Goal: Information Seeking & Learning: Learn about a topic

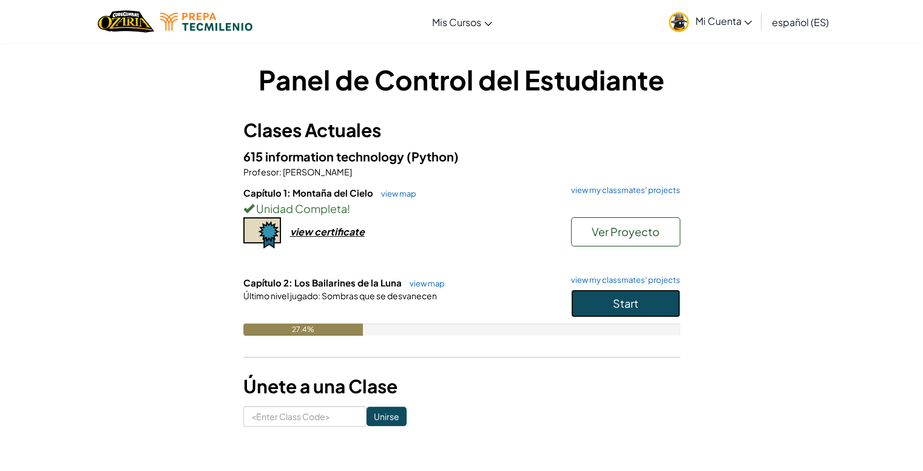
click at [589, 302] on button "Start" at bounding box center [625, 304] width 109 height 28
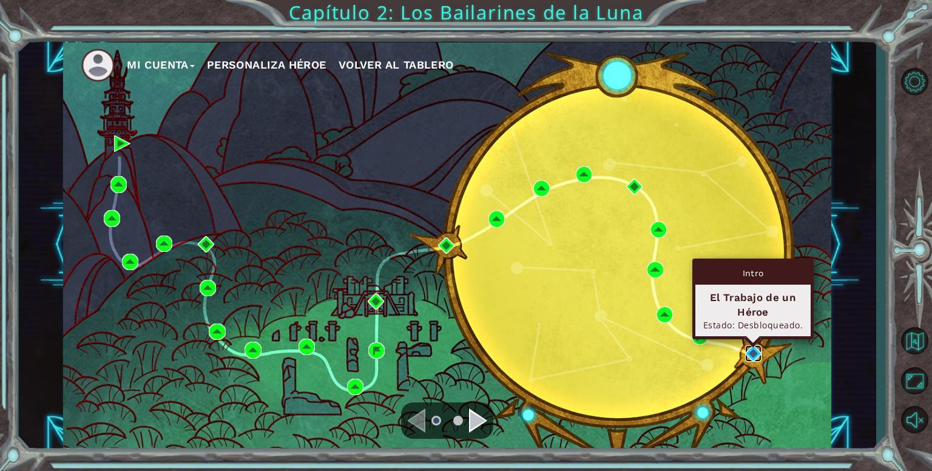
click at [755, 357] on img at bounding box center [753, 353] width 16 height 16
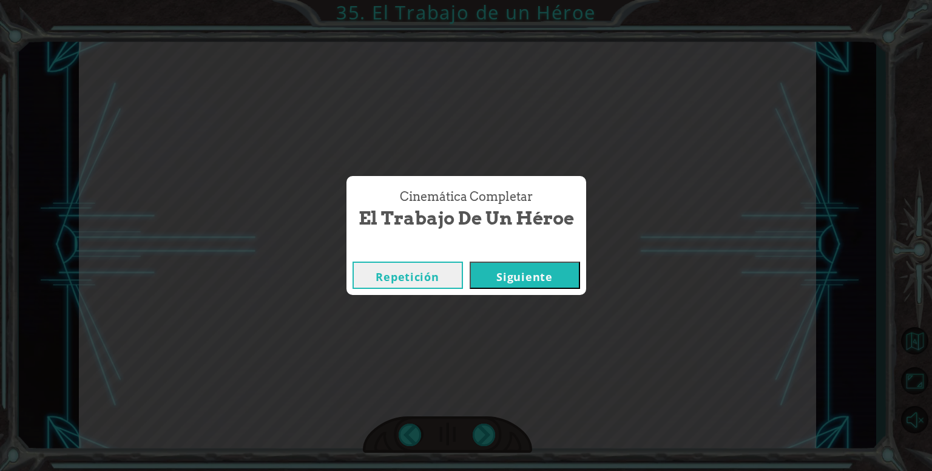
click at [515, 282] on button "Siguiente" at bounding box center [525, 275] width 110 height 27
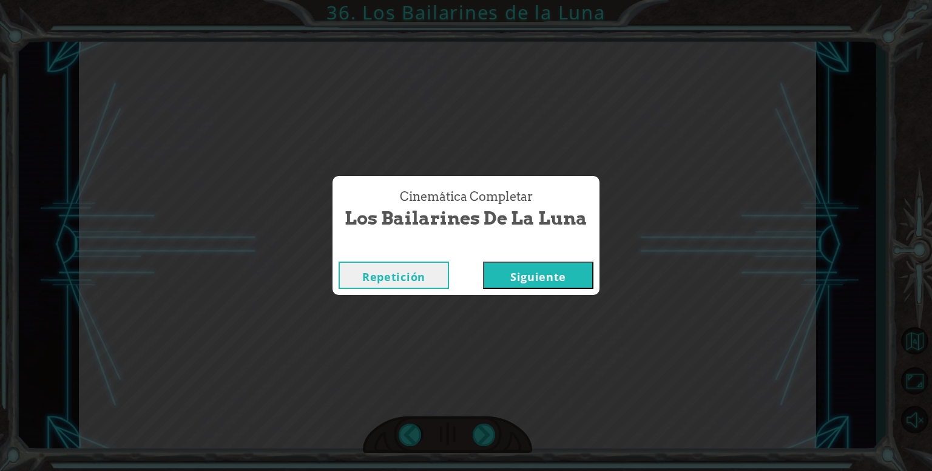
drag, startPoint x: 500, startPoint y: 281, endPoint x: 504, endPoint y: 276, distance: 6.6
click at [501, 281] on button "Siguiente" at bounding box center [538, 275] width 110 height 27
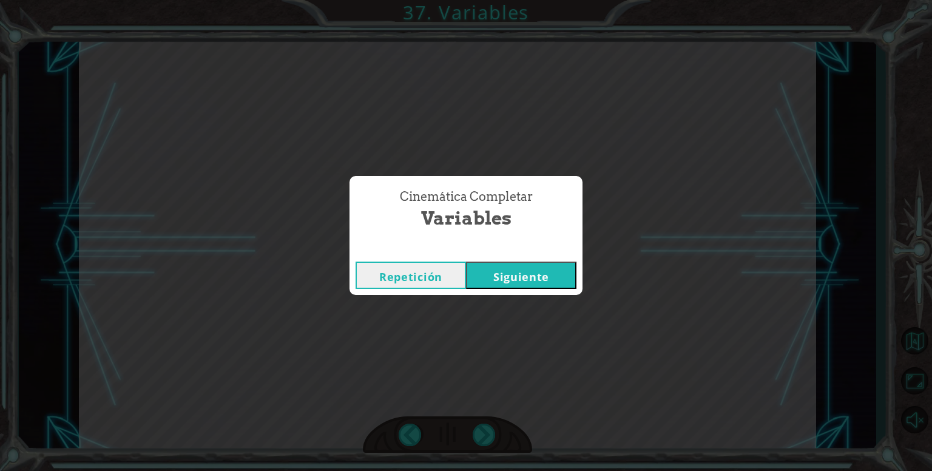
click at [527, 277] on button "Siguiente" at bounding box center [521, 275] width 110 height 27
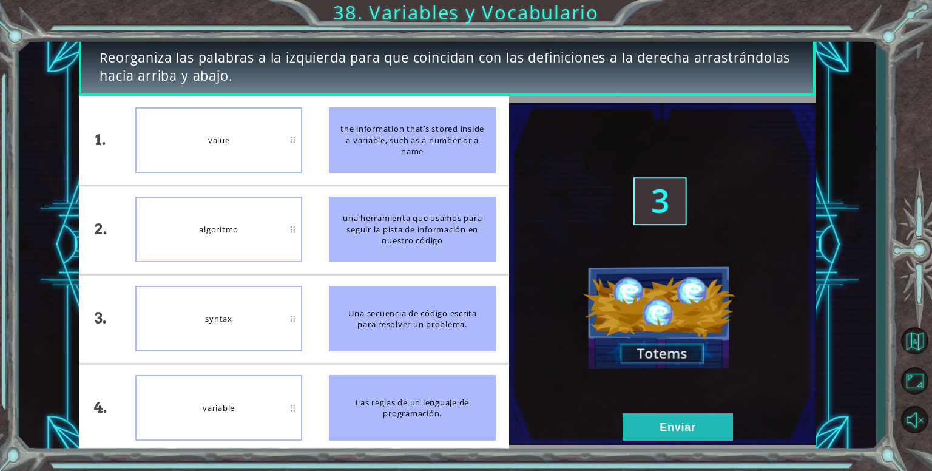
drag, startPoint x: 393, startPoint y: 418, endPoint x: 393, endPoint y: 352, distance: 66.2
click at [393, 352] on ul "the information that’s stored inside a variable, such as a number or a name una…" at bounding box center [413, 274] width 194 height 356
click at [699, 422] on button "Enviar" at bounding box center [678, 426] width 110 height 27
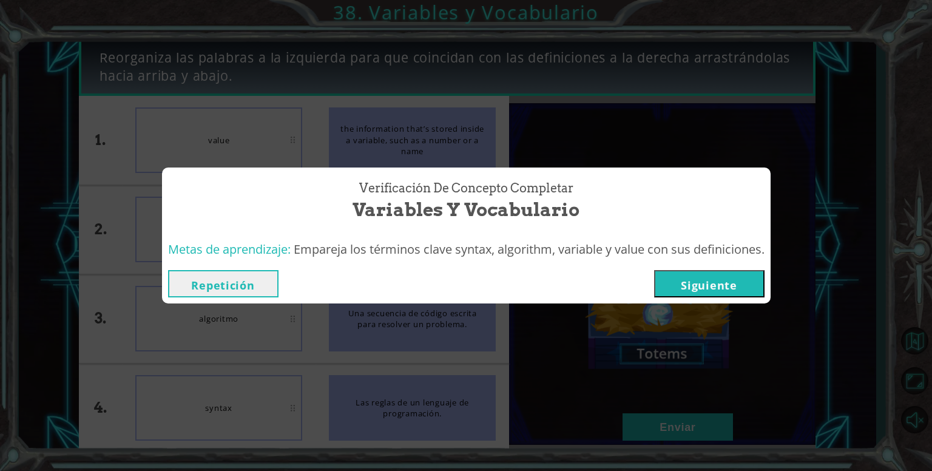
click at [719, 288] on button "Siguiente" at bounding box center [709, 283] width 110 height 27
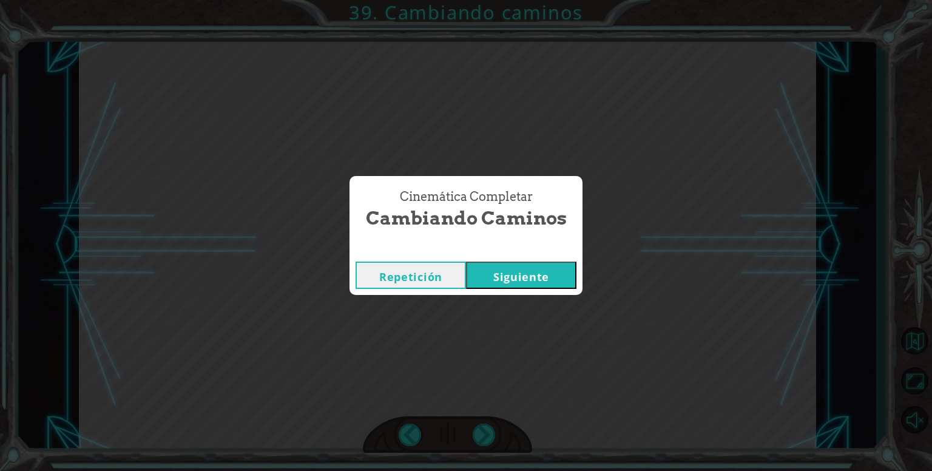
click at [499, 272] on button "Siguiente" at bounding box center [521, 275] width 110 height 27
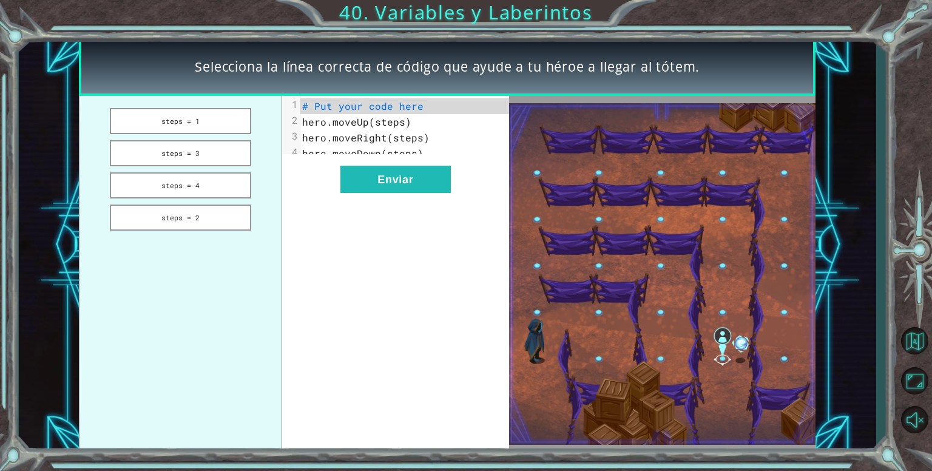
click at [336, 111] on span "# Put your code here" at bounding box center [362, 106] width 121 height 13
drag, startPoint x: 222, startPoint y: 119, endPoint x: 347, endPoint y: 109, distance: 126.1
click at [347, 109] on div "steps = 1 steps = 3 steps = 4 steps = 2 xxxxxxxxxx 4 1 # Put your code here 2 h…" at bounding box center [294, 274] width 430 height 356
click at [192, 114] on button "steps = 1" at bounding box center [180, 121] width 141 height 26
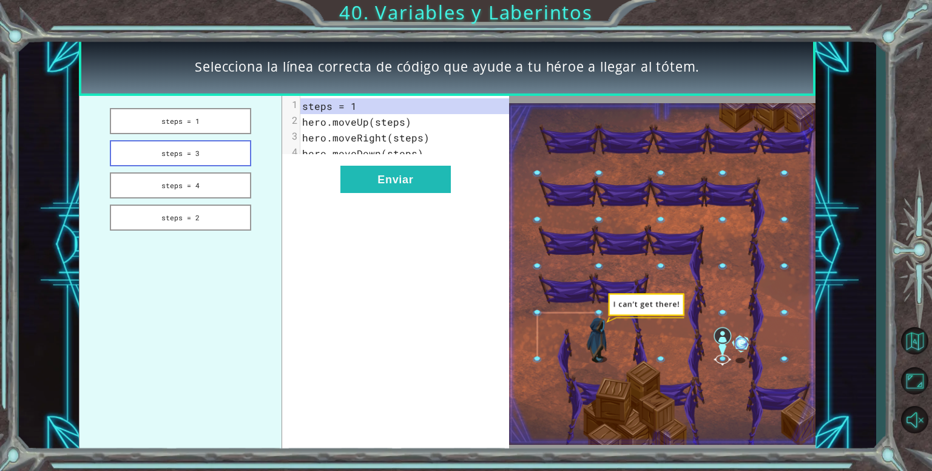
click at [195, 155] on button "steps = 3" at bounding box center [180, 153] width 141 height 26
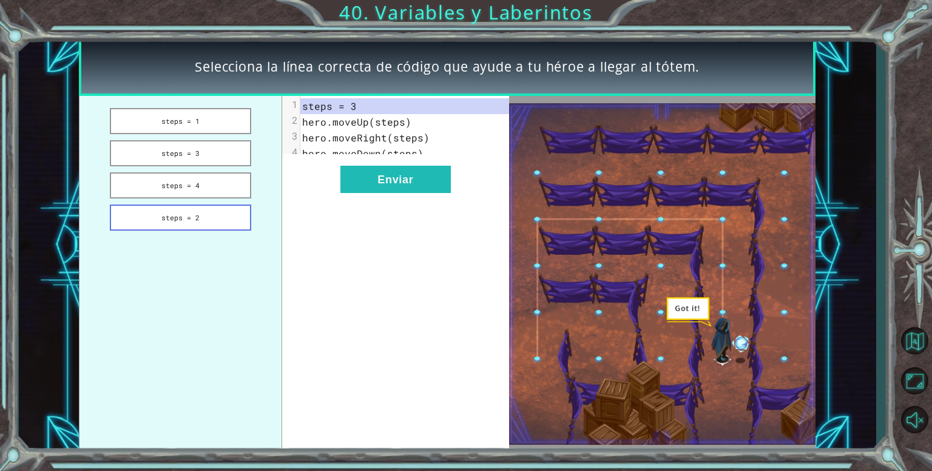
click at [151, 219] on button "steps = 2" at bounding box center [180, 218] width 141 height 26
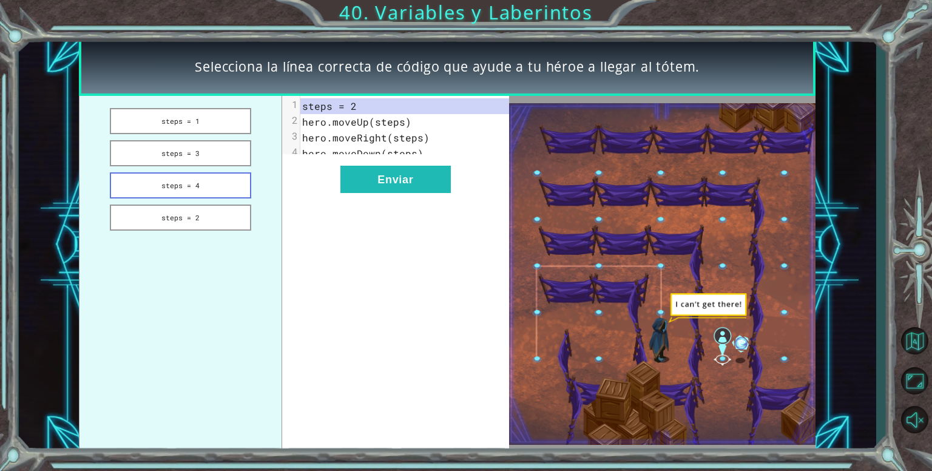
click at [171, 183] on button "steps = 4" at bounding box center [180, 185] width 141 height 26
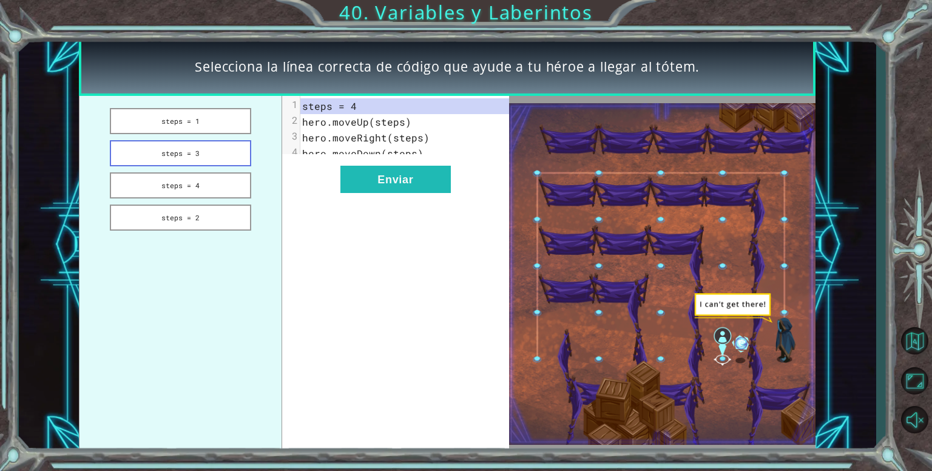
click at [175, 155] on button "steps = 3" at bounding box center [180, 153] width 141 height 26
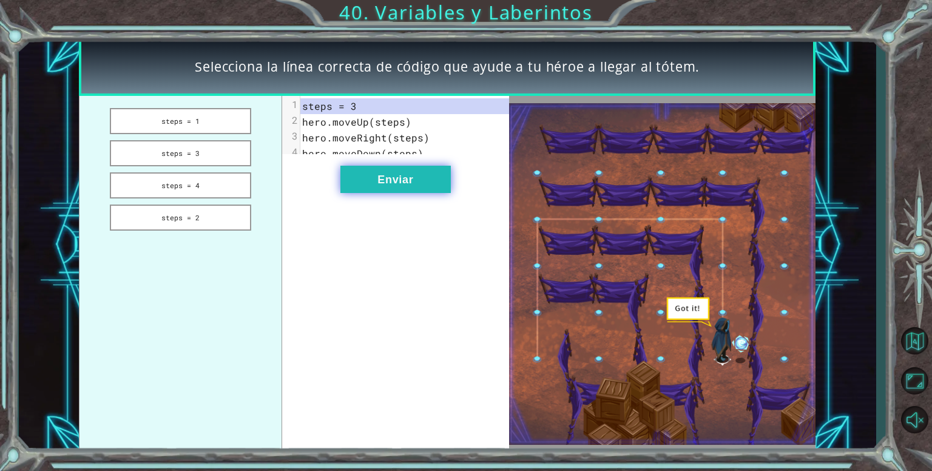
click at [405, 183] on button "Enviar" at bounding box center [396, 179] width 110 height 27
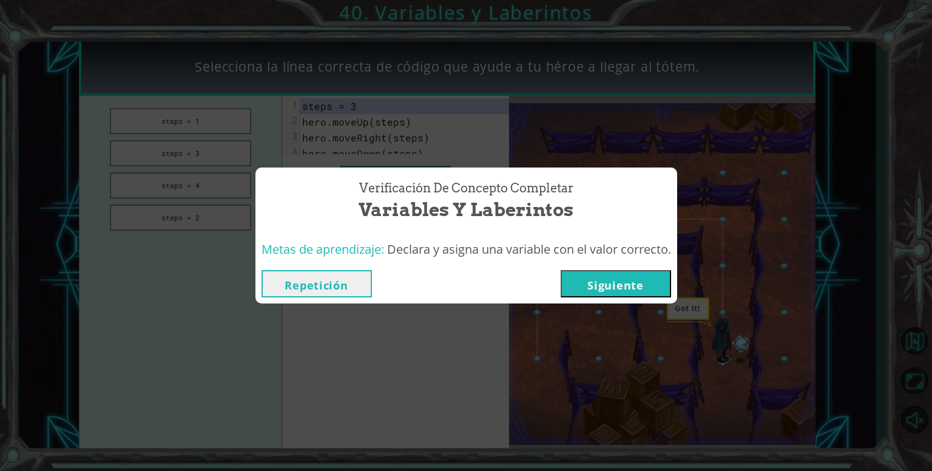
click at [600, 277] on button "Siguiente" at bounding box center [616, 283] width 110 height 27
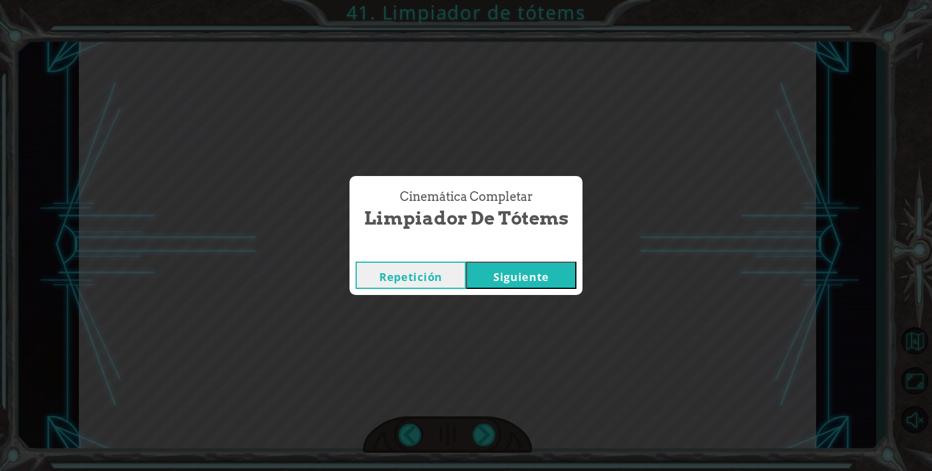
click at [472, 277] on button "Siguiente" at bounding box center [521, 275] width 110 height 27
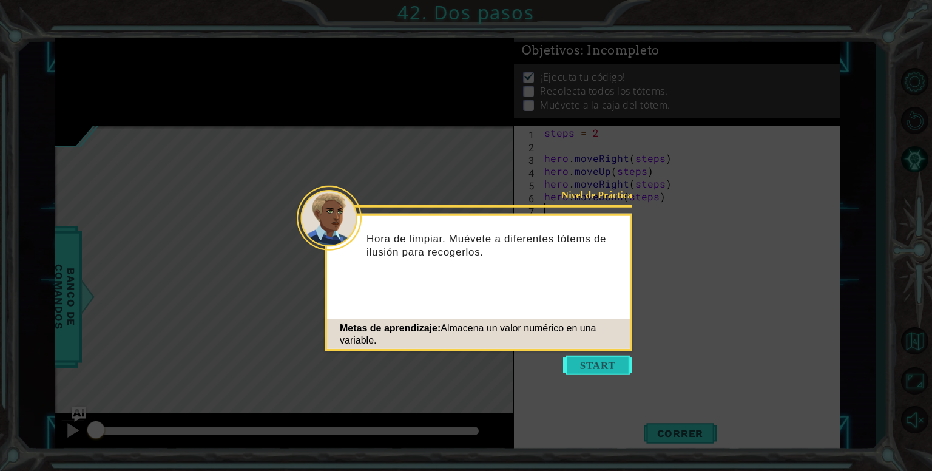
click at [569, 362] on button "Start" at bounding box center [597, 365] width 69 height 19
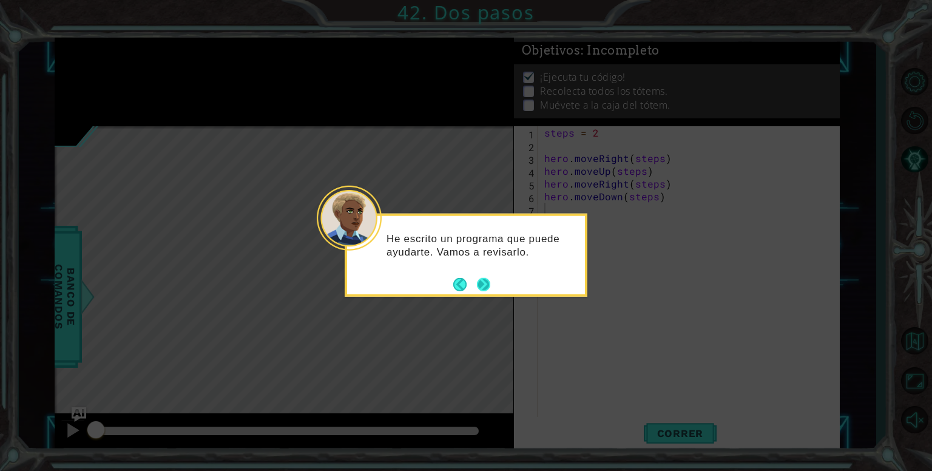
click at [486, 282] on button "Next" at bounding box center [483, 284] width 21 height 21
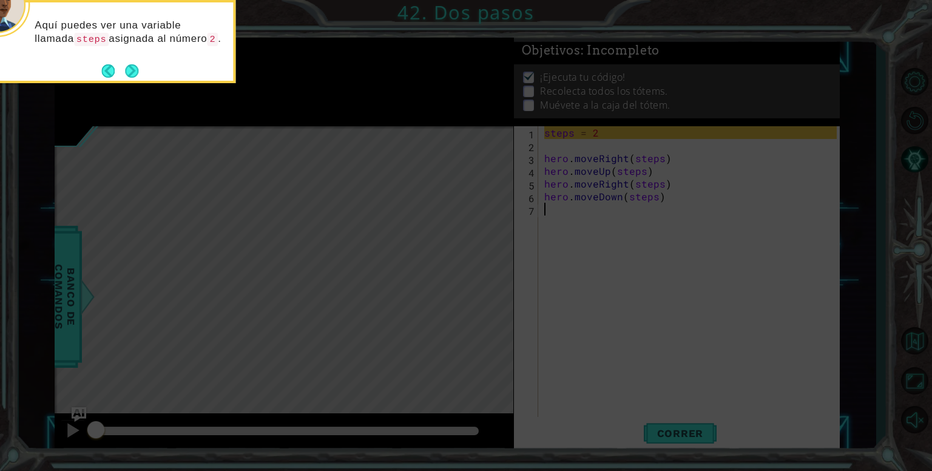
click at [131, 72] on button "Next" at bounding box center [132, 71] width 16 height 16
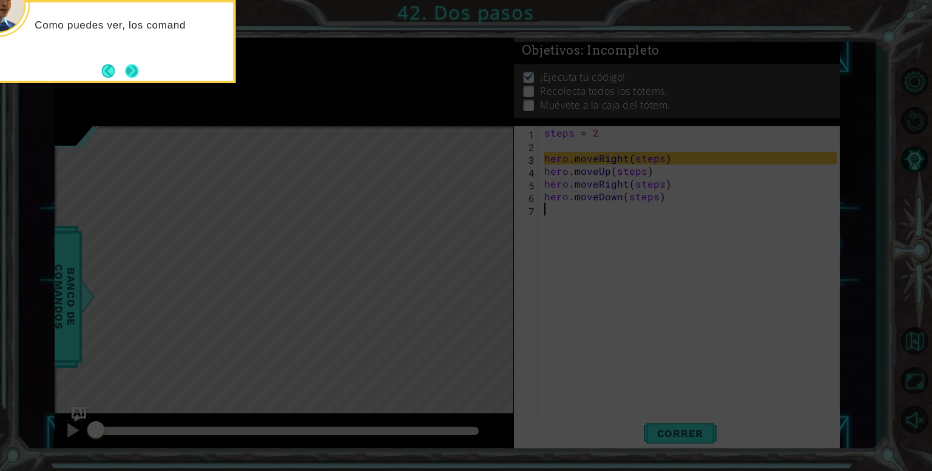
click at [133, 80] on button "Next" at bounding box center [132, 71] width 18 height 18
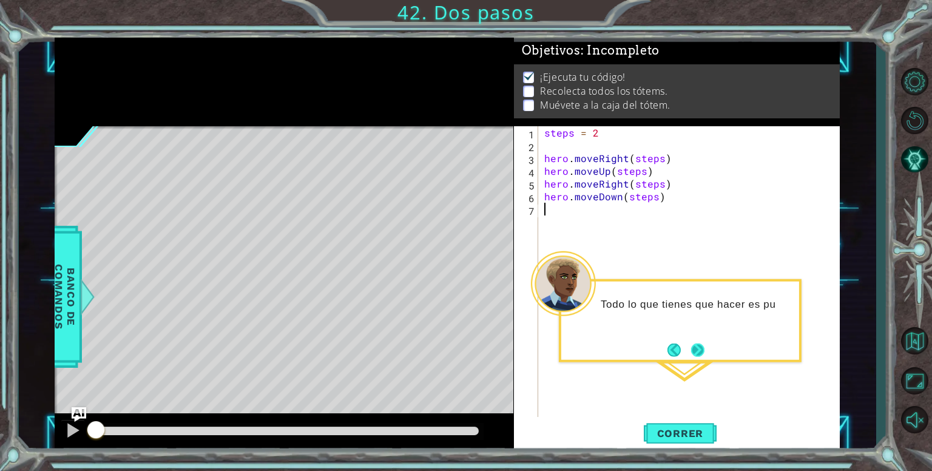
click at [706, 344] on button "Next" at bounding box center [698, 350] width 16 height 16
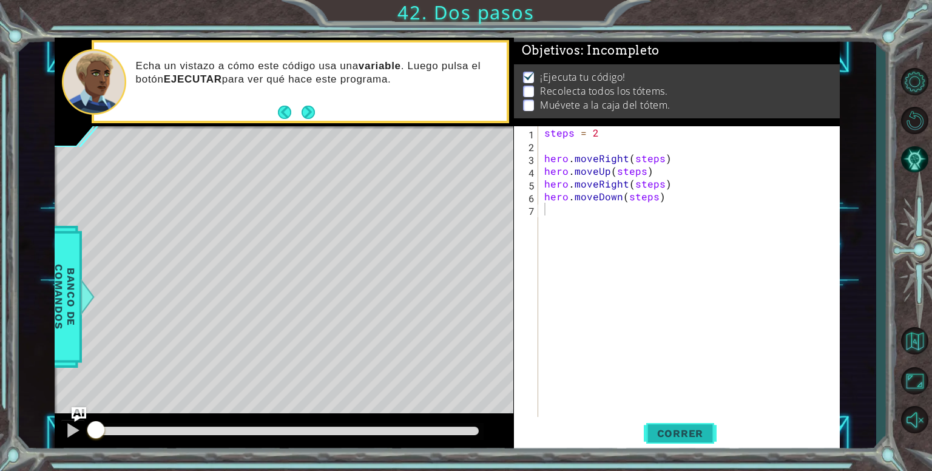
click at [682, 435] on span "Correr" at bounding box center [680, 433] width 71 height 12
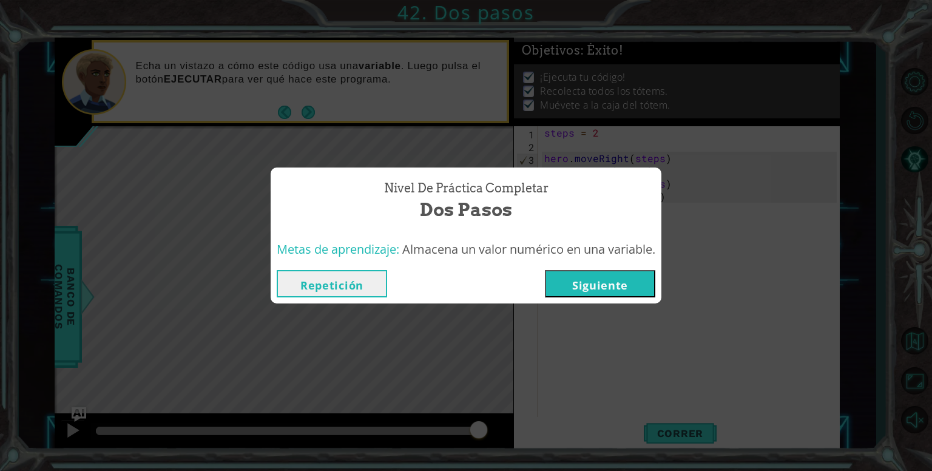
click at [353, 290] on button "Repetición" at bounding box center [332, 283] width 110 height 27
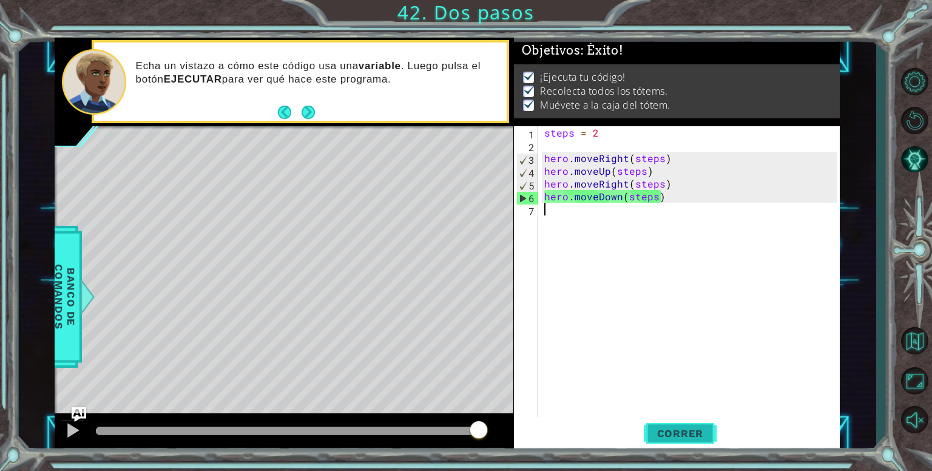
click at [677, 433] on span "Correr" at bounding box center [680, 433] width 71 height 12
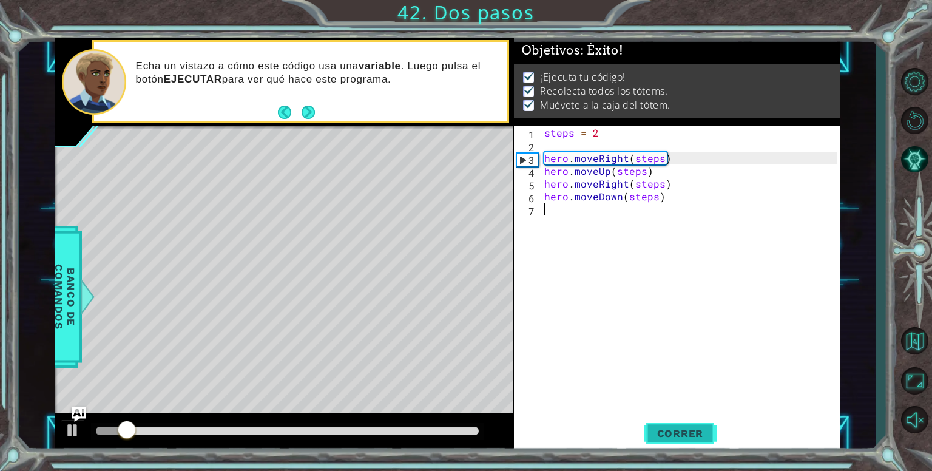
click at [686, 439] on button "Correr" at bounding box center [680, 433] width 73 height 33
click at [470, 425] on div at bounding box center [287, 431] width 392 height 17
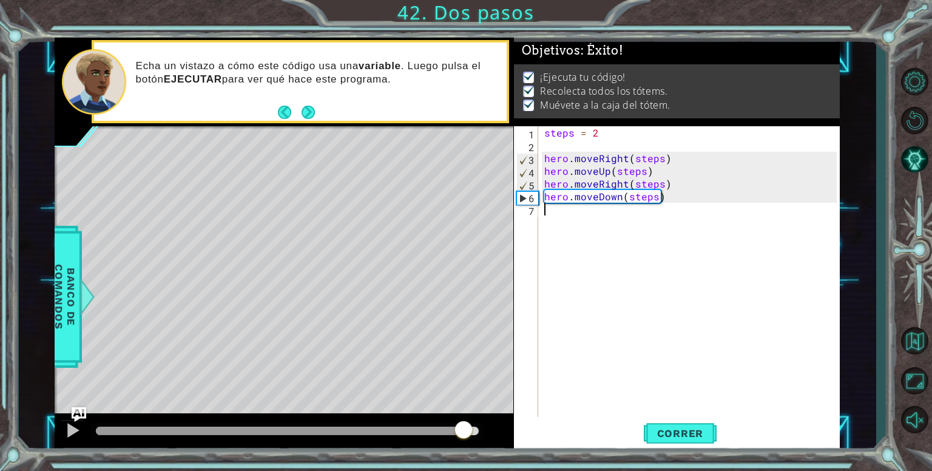
click at [463, 432] on div at bounding box center [287, 431] width 382 height 8
click at [424, 430] on div at bounding box center [287, 431] width 382 height 8
click at [76, 435] on div at bounding box center [73, 430] width 16 height 16
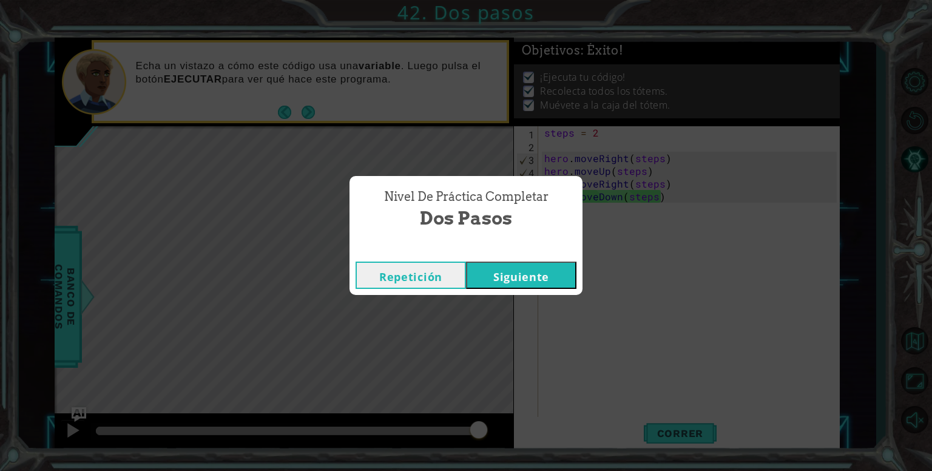
click at [541, 280] on button "Siguiente" at bounding box center [521, 275] width 110 height 27
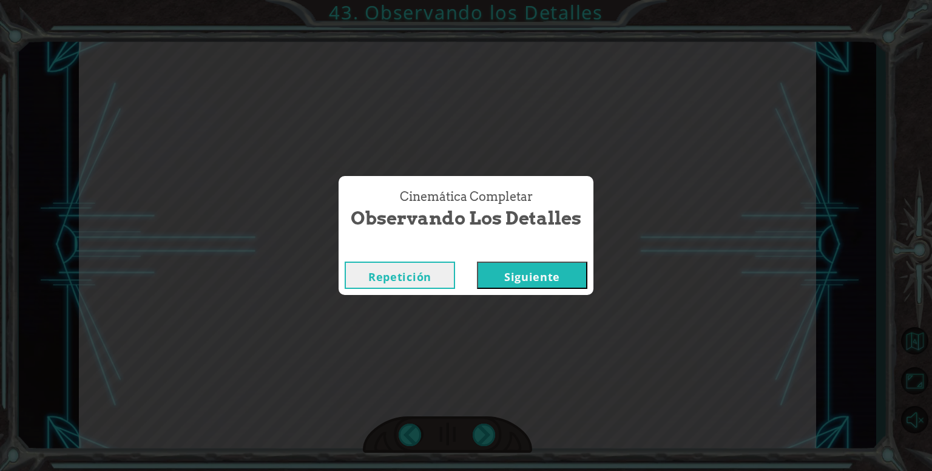
click at [505, 254] on div "Cinemática Completar" at bounding box center [466, 249] width 255 height 12
click at [524, 271] on button "Siguiente" at bounding box center [532, 275] width 110 height 27
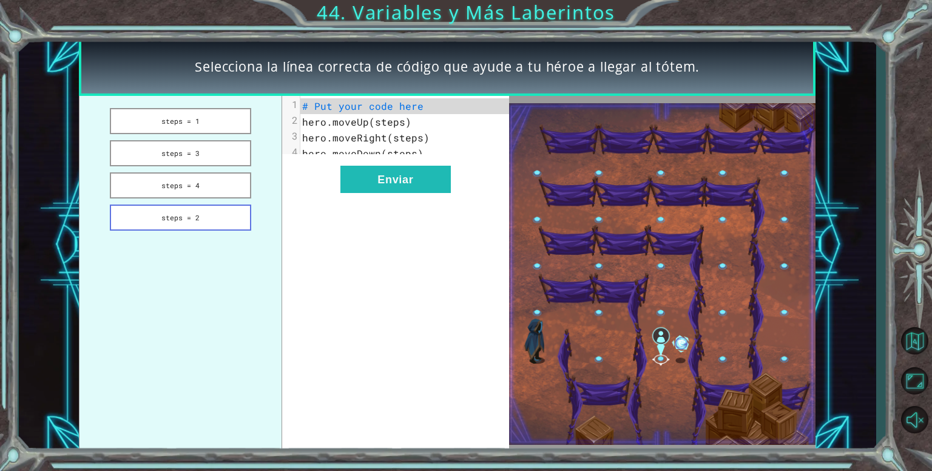
click at [202, 215] on button "steps = 2" at bounding box center [180, 218] width 141 height 26
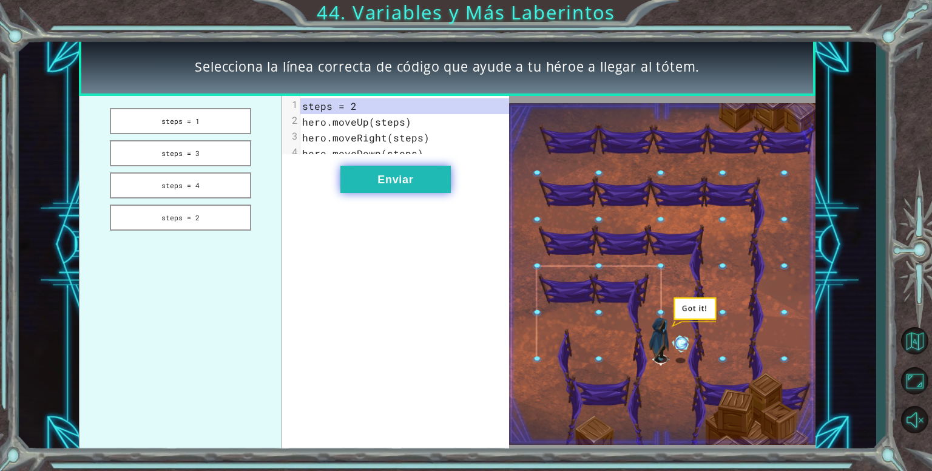
drag, startPoint x: 430, startPoint y: 184, endPoint x: 438, endPoint y: 195, distance: 14.0
click at [438, 193] on button "Enviar" at bounding box center [396, 179] width 110 height 27
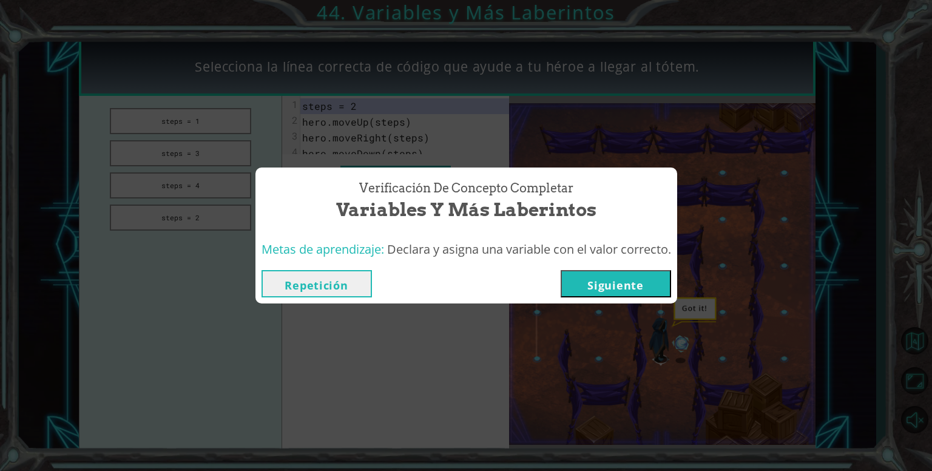
click at [640, 280] on button "Siguiente" at bounding box center [616, 283] width 110 height 27
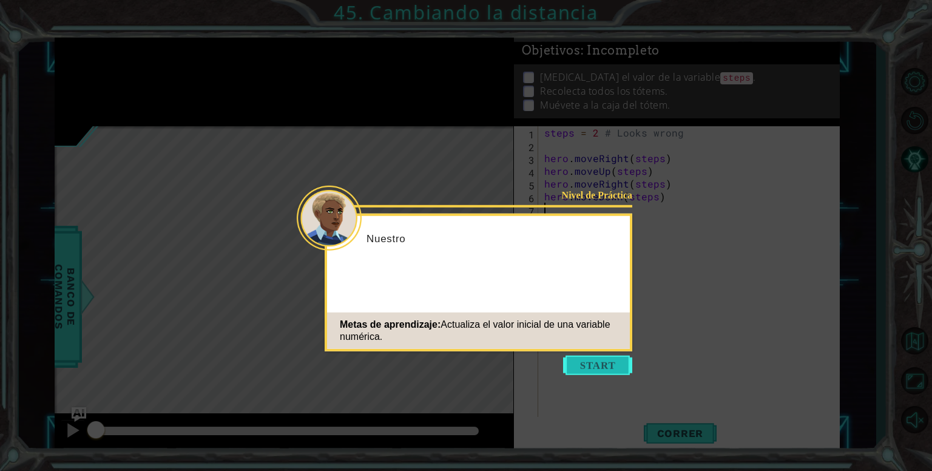
click at [585, 363] on button "Start" at bounding box center [597, 365] width 69 height 19
click at [585, 363] on icon at bounding box center [466, 235] width 932 height 471
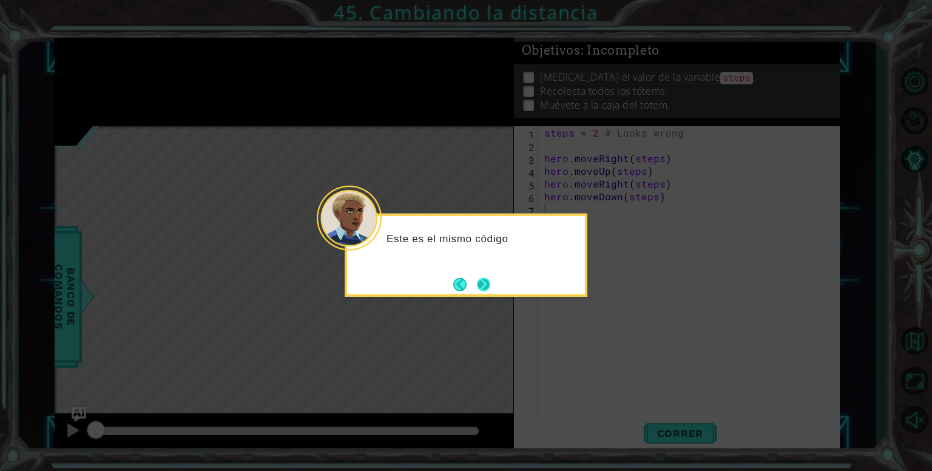
click at [478, 276] on button "Next" at bounding box center [483, 284] width 19 height 19
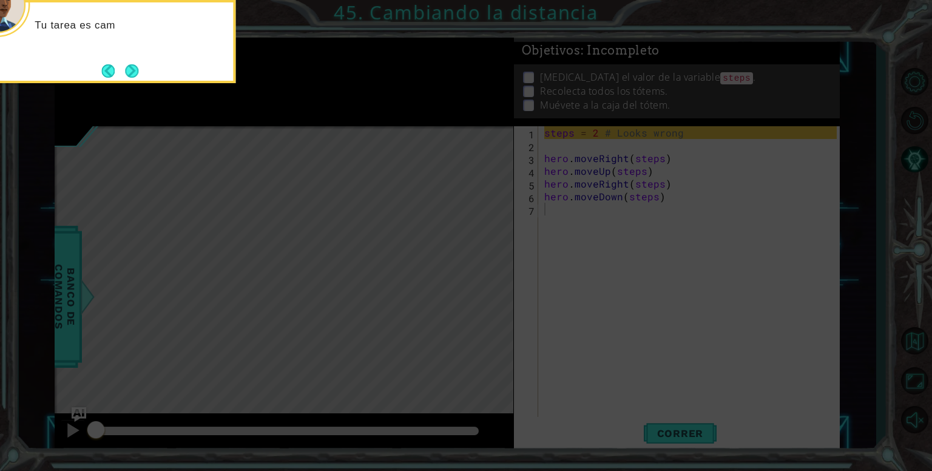
drag, startPoint x: 462, startPoint y: 231, endPoint x: 458, endPoint y: 236, distance: 6.5
click at [459, 234] on icon at bounding box center [466, 70] width 932 height 801
click at [130, 66] on button "Next" at bounding box center [131, 70] width 21 height 21
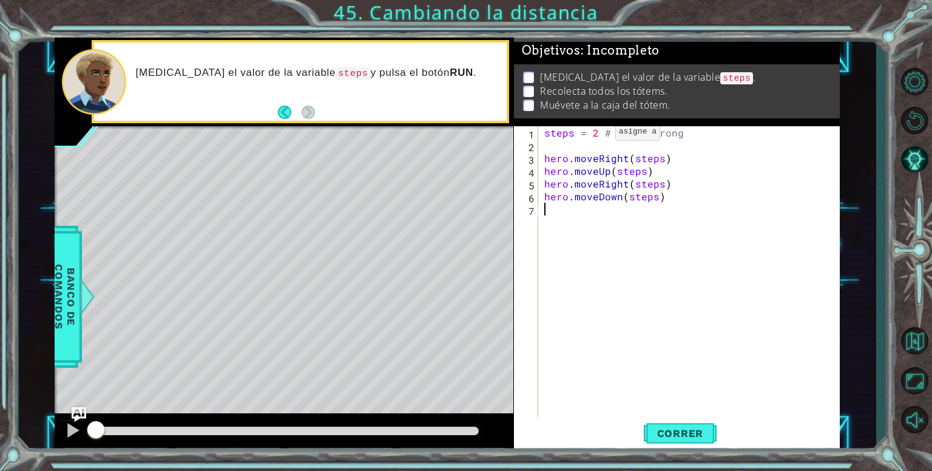
click at [592, 134] on div "steps = 2 # Looks wrong hero . moveRight ( steps ) hero . moveUp ( steps ) hero…" at bounding box center [692, 285] width 301 height 319
type textarea "steps = 3 # Looks wrong"
click at [683, 436] on span "Correr" at bounding box center [680, 433] width 71 height 12
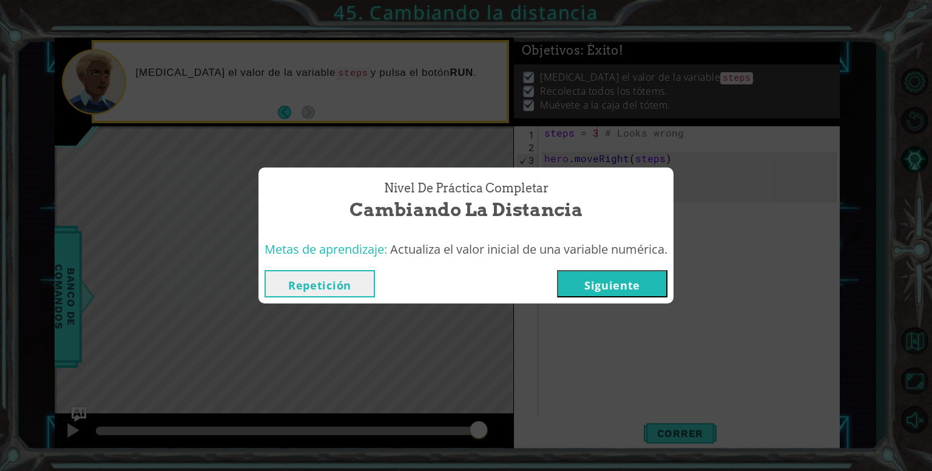
click at [615, 274] on button "Siguiente" at bounding box center [612, 283] width 110 height 27
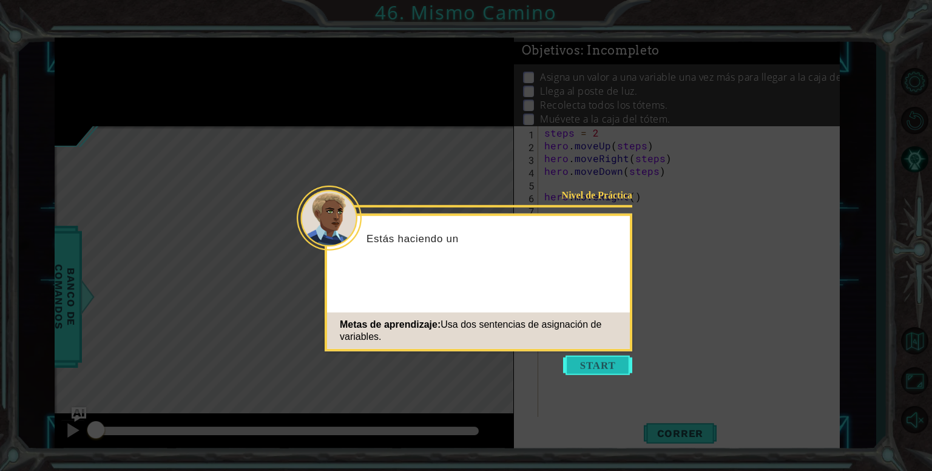
click at [610, 364] on button "Start" at bounding box center [597, 365] width 69 height 19
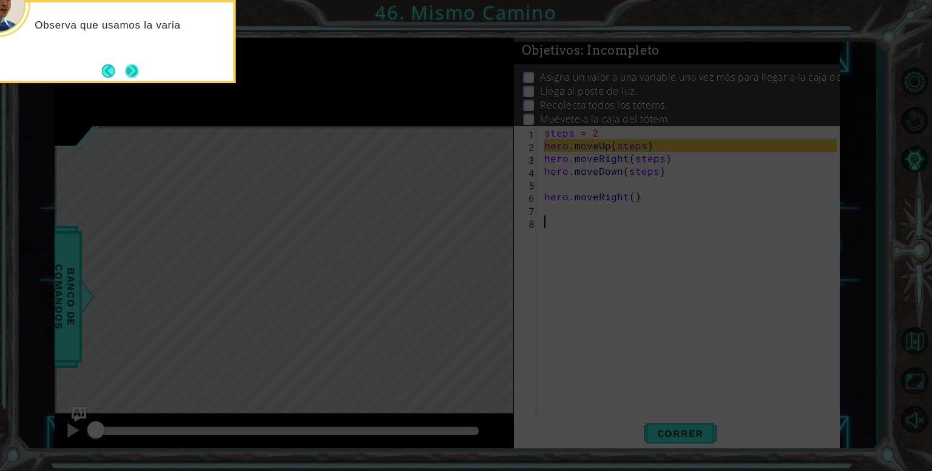
click at [134, 70] on button "Next" at bounding box center [132, 71] width 14 height 14
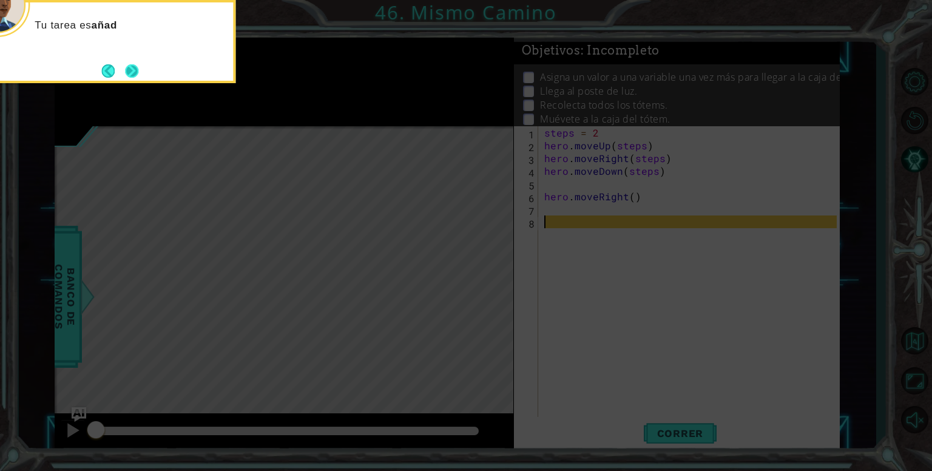
click at [138, 64] on button "Next" at bounding box center [131, 71] width 17 height 17
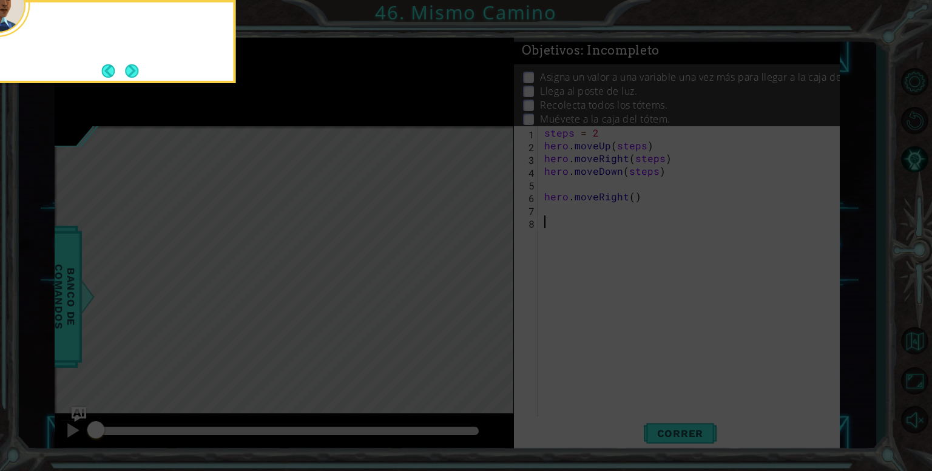
click at [138, 64] on button "Next" at bounding box center [132, 71] width 14 height 14
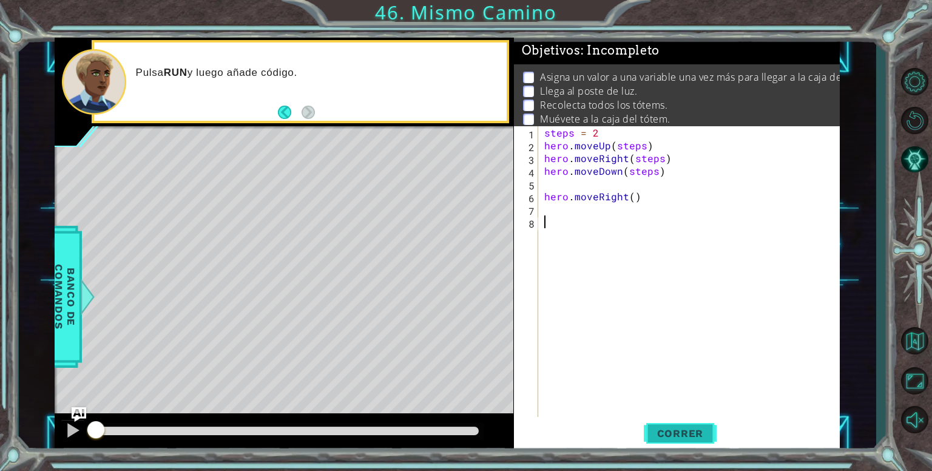
click at [655, 429] on span "Correr" at bounding box center [680, 433] width 71 height 12
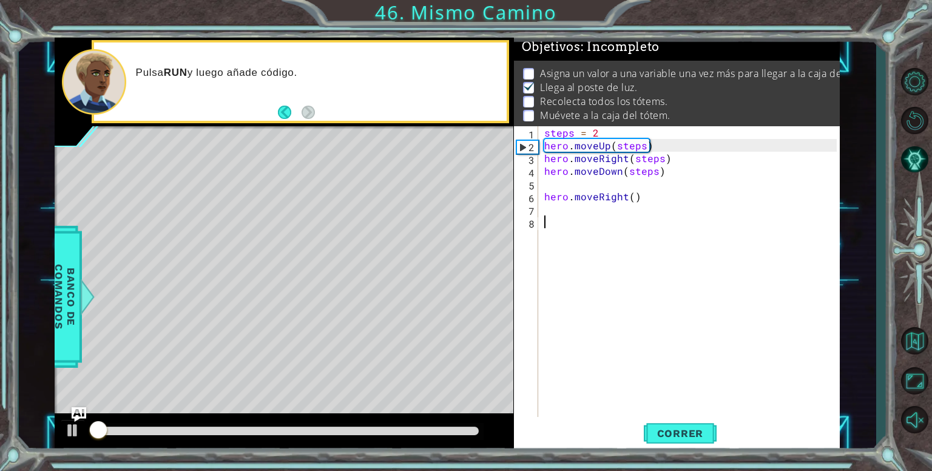
scroll to position [11, 0]
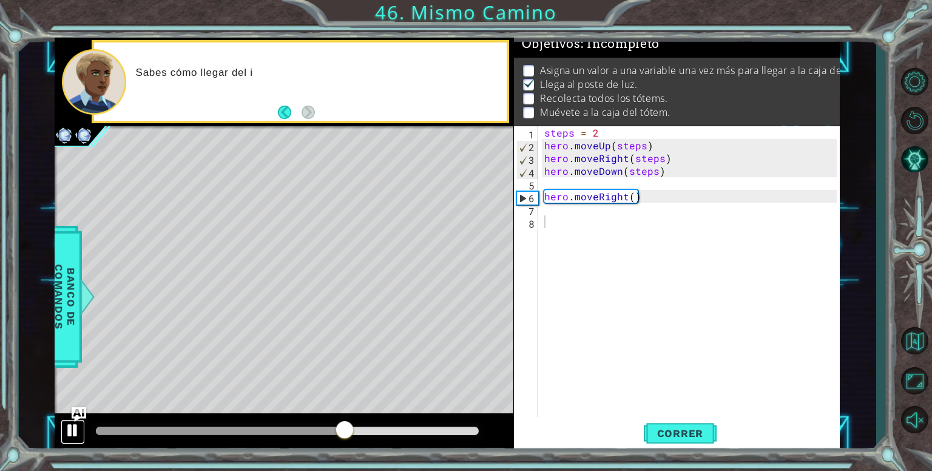
click at [69, 425] on div at bounding box center [73, 430] width 16 height 16
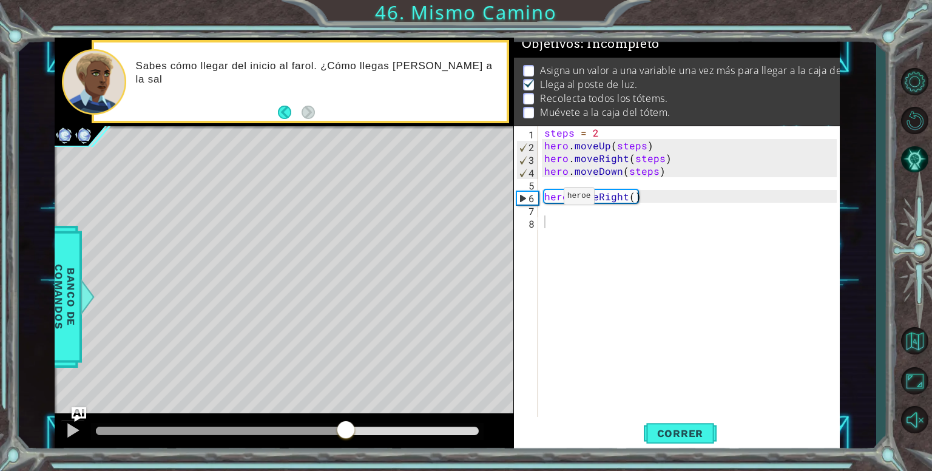
click at [538, 198] on div "1 2 3 4 5 6 7 8 steps = 2 hero . moveUp ( steps ) hero . moveRight ( steps ) he…" at bounding box center [675, 272] width 323 height 293
click at [544, 198] on div "steps = 2 hero . moveUp ( steps ) hero . moveRight ( steps ) hero . moveDown ( …" at bounding box center [692, 285] width 301 height 319
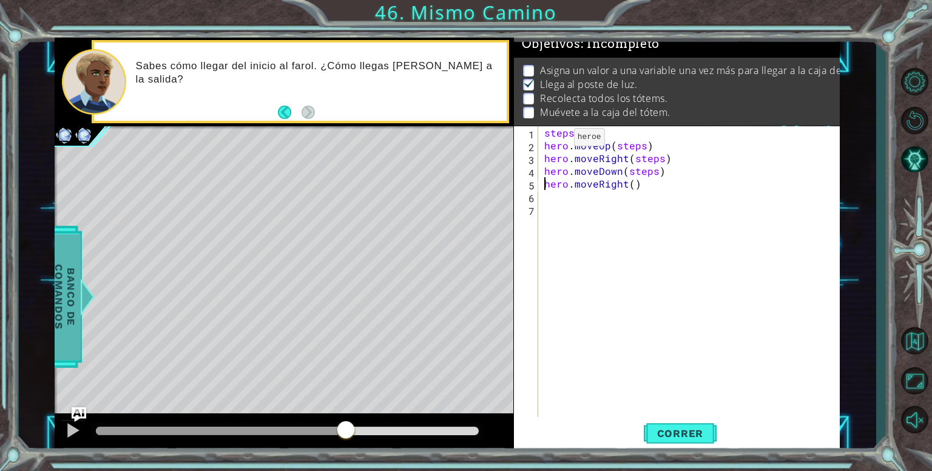
click at [67, 265] on span "Banco de comandos" at bounding box center [65, 297] width 32 height 126
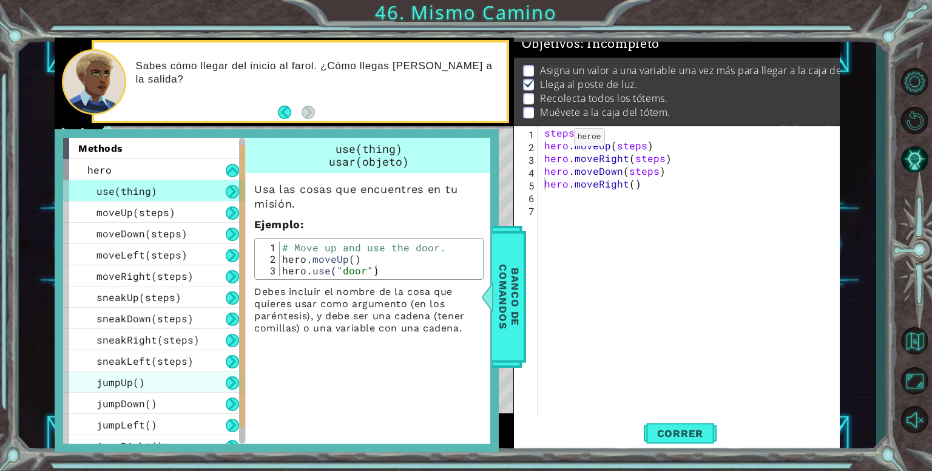
scroll to position [55, 0]
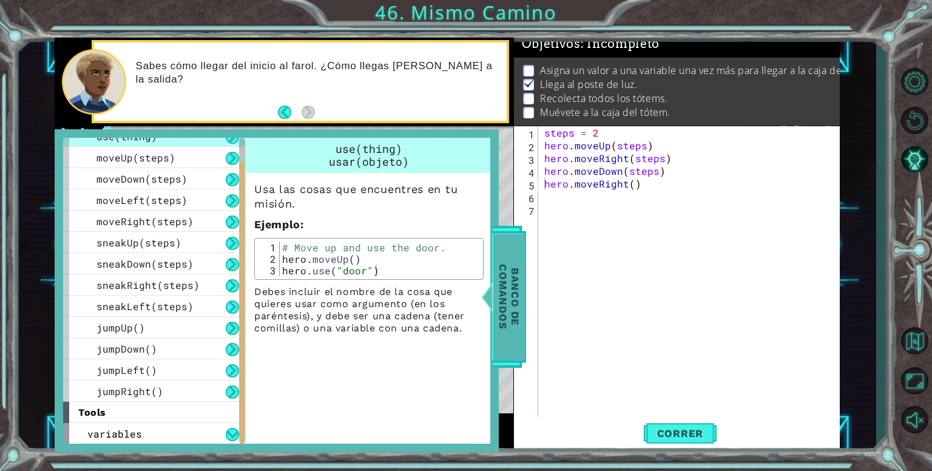
click at [506, 305] on span "Banco de comandos" at bounding box center [509, 297] width 32 height 126
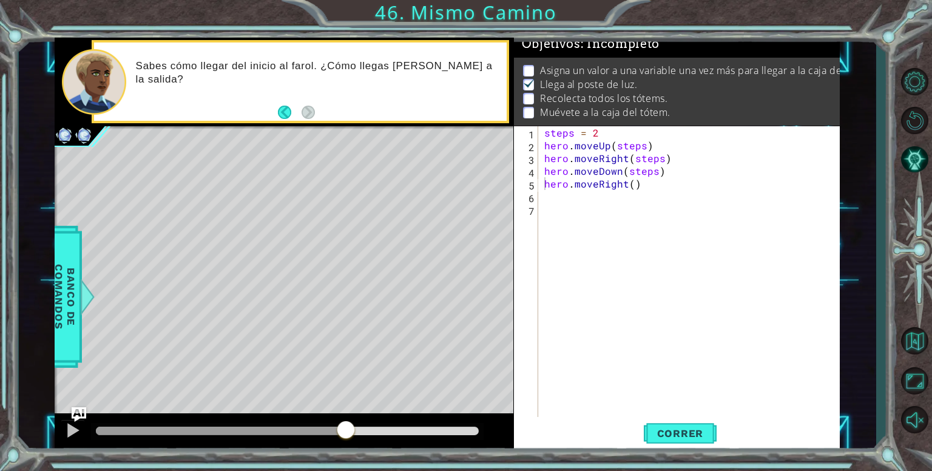
type textarea "steps = 2"
click at [623, 137] on div "steps = 2 hero . moveUp ( steps ) hero . moveRight ( steps ) hero . moveDown ( …" at bounding box center [692, 285] width 301 height 319
type textarea "frw = 3"
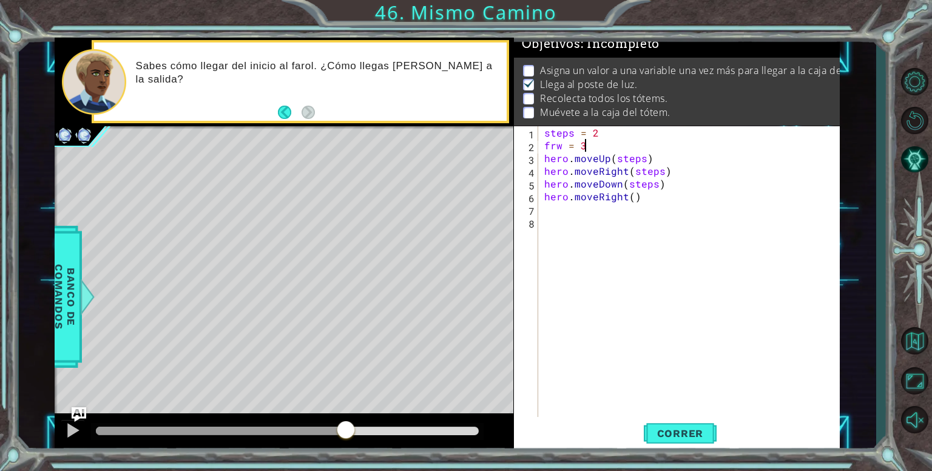
click at [649, 204] on div "steps = 2 frw = 3 hero . moveUp ( steps ) hero . moveRight ( steps ) hero . mov…" at bounding box center [692, 285] width 301 height 319
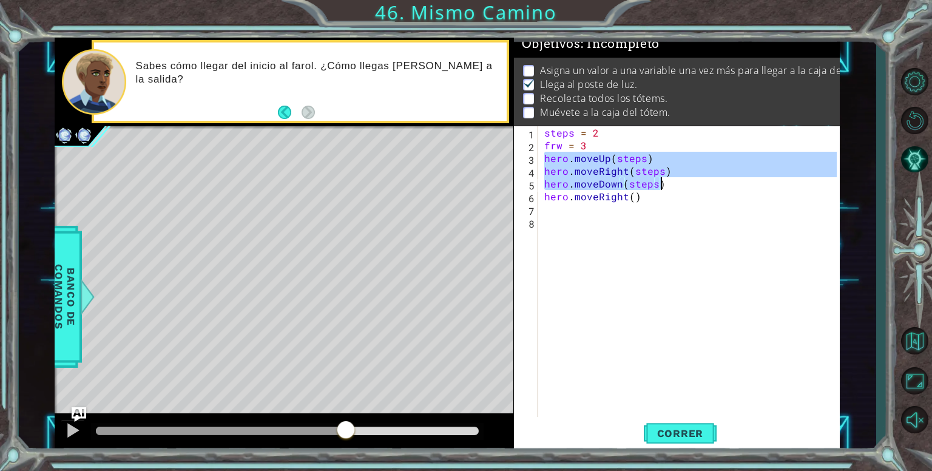
drag, startPoint x: 542, startPoint y: 159, endPoint x: 662, endPoint y: 180, distance: 122.0
click at [662, 180] on div "steps = 2 frw = 3 hero . moveUp ( steps ) hero . moveRight ( steps ) hero . mov…" at bounding box center [692, 285] width 301 height 319
type textarea "hero.moveRight(steps) hero.moveDown(steps)"
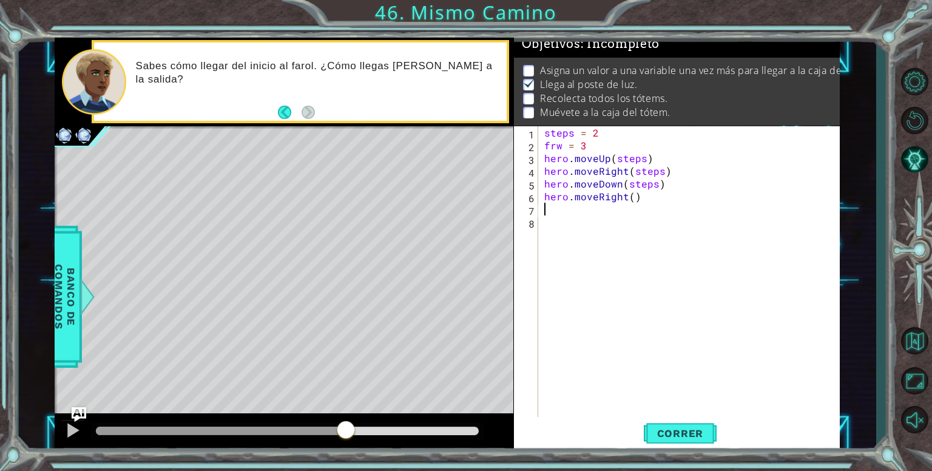
click at [559, 212] on div "steps = 2 frw = 3 hero . moveUp ( steps ) hero . moveRight ( steps ) hero . mov…" at bounding box center [692, 285] width 301 height 319
paste textarea "hero.moveDown(steps)"
type textarea "hero.moveDown(steps)"
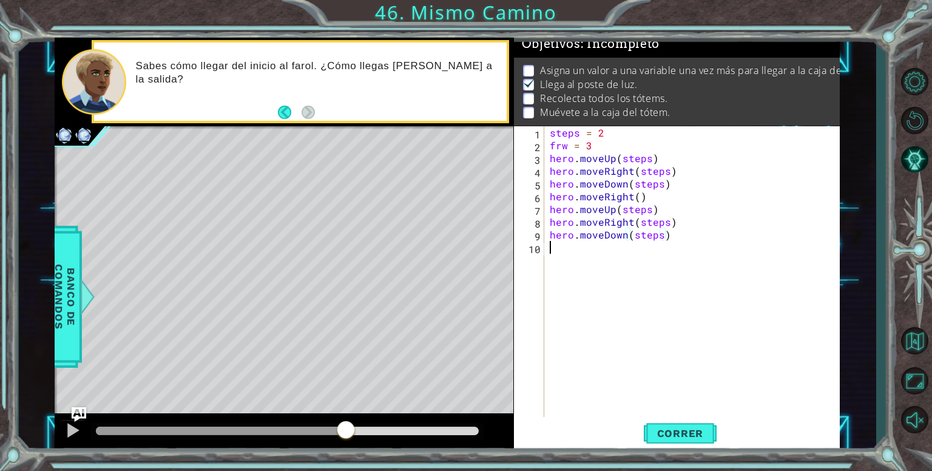
click at [663, 241] on div "steps = 2 frw = 3 hero . moveUp ( steps ) hero . moveRight ( steps ) hero . mov…" at bounding box center [695, 285] width 296 height 319
click at [659, 236] on div "steps = 2 frw = 3 hero . moveUp ( steps ) hero . moveRight ( steps ) hero . mov…" at bounding box center [695, 285] width 296 height 319
type textarea "hero.moveUp(frw)"
click at [676, 427] on span "Correr" at bounding box center [680, 433] width 71 height 12
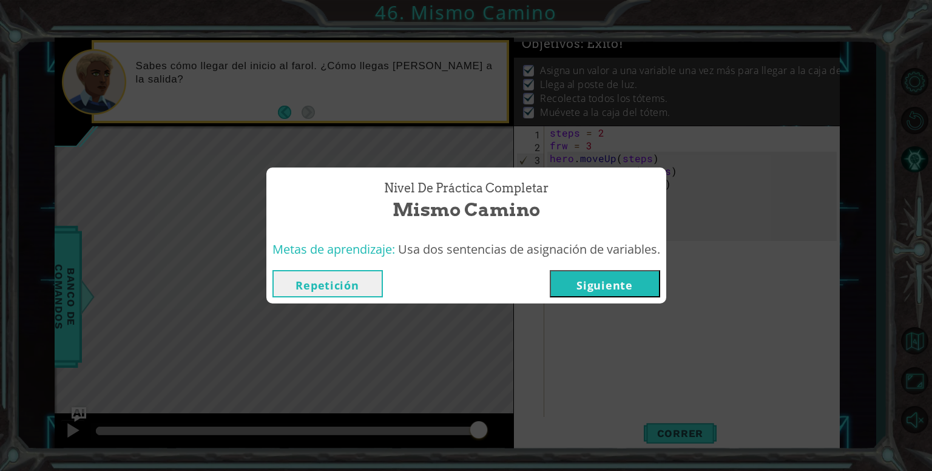
click at [316, 290] on button "Repetición" at bounding box center [328, 283] width 110 height 27
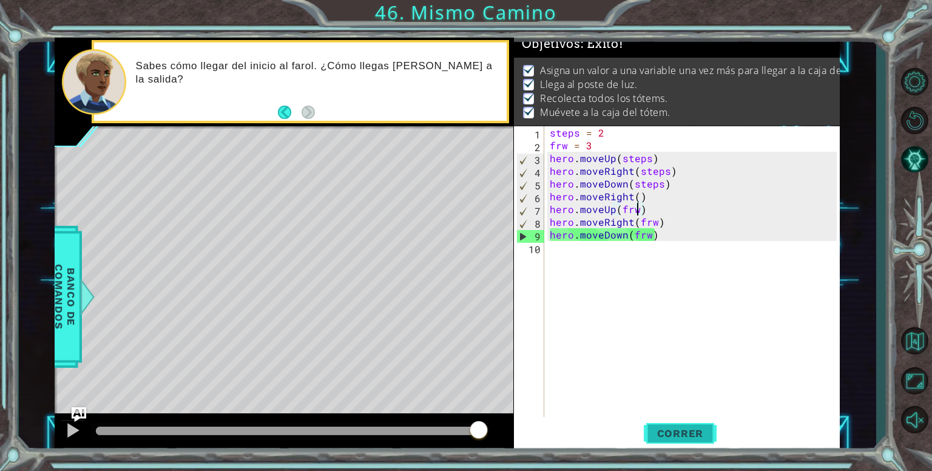
click at [667, 431] on span "Correr" at bounding box center [680, 433] width 71 height 12
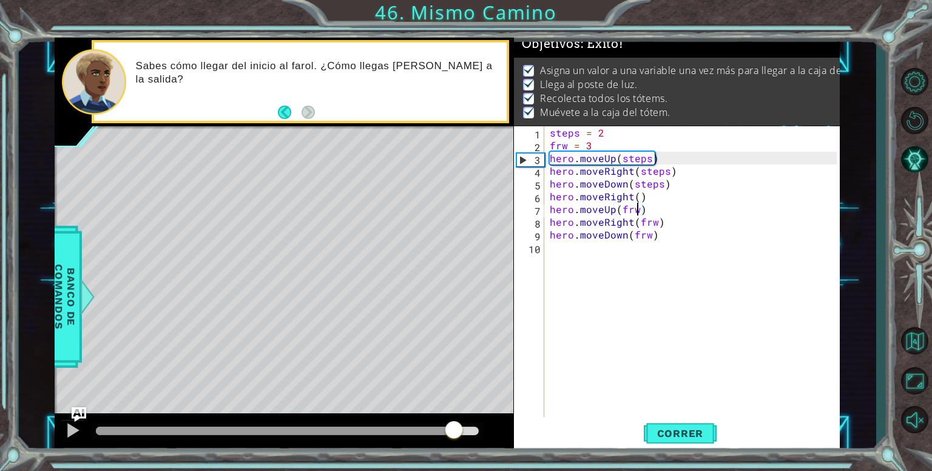
drag, startPoint x: 439, startPoint y: 429, endPoint x: 461, endPoint y: 427, distance: 22.5
click at [461, 427] on div at bounding box center [287, 431] width 382 height 8
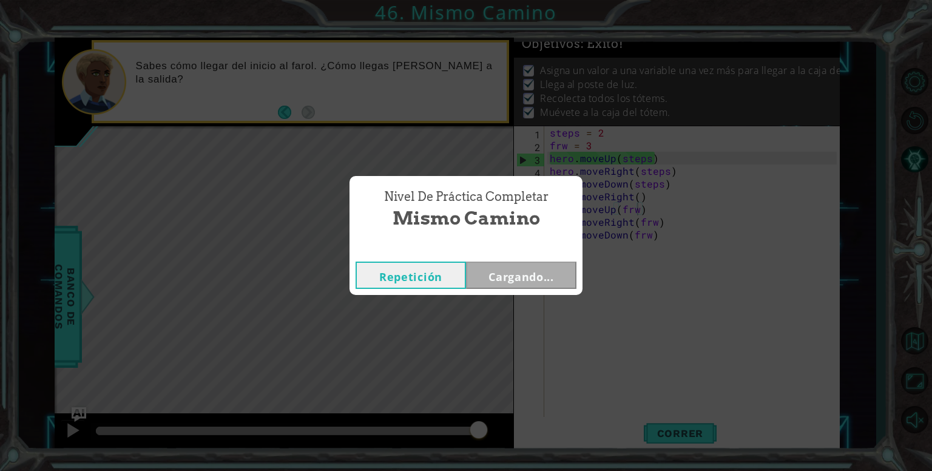
click at [534, 273] on button "Cargando..." at bounding box center [521, 275] width 110 height 27
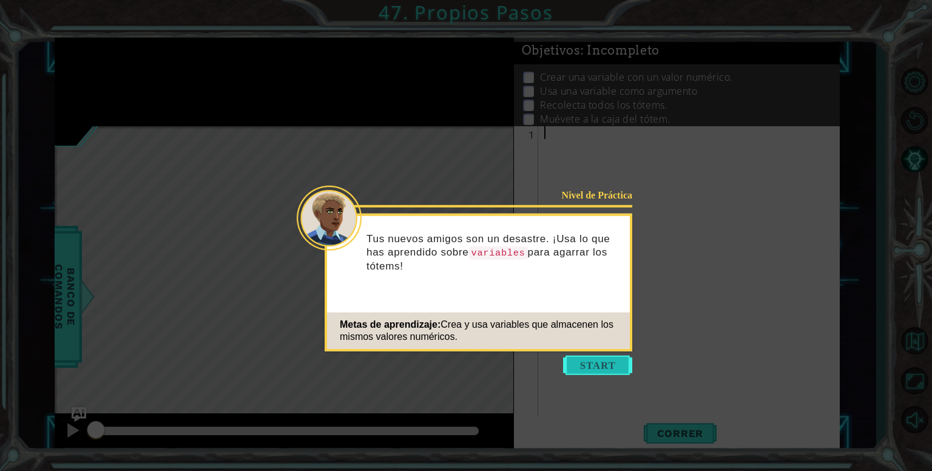
click at [583, 365] on button "Start" at bounding box center [597, 365] width 69 height 19
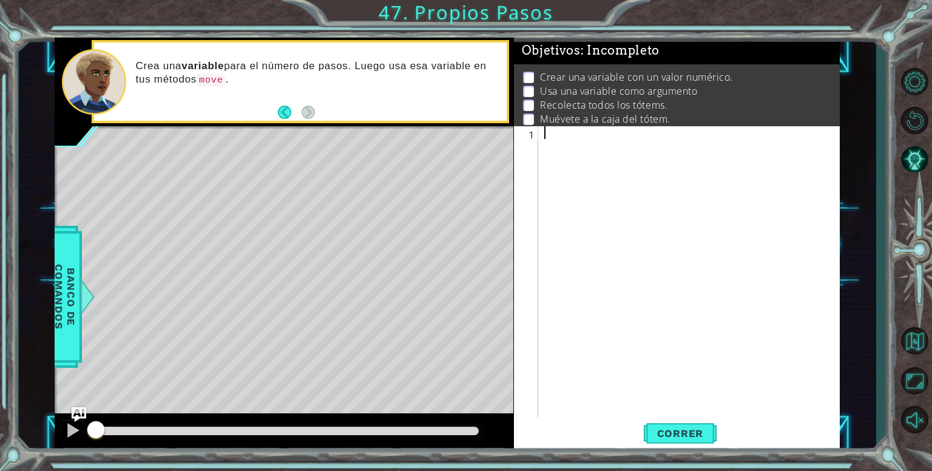
click at [581, 143] on div at bounding box center [692, 285] width 301 height 319
type textarea "3tms"
type textarea "3tms = 3"
type textarea "hero.moveUp(3tms)"
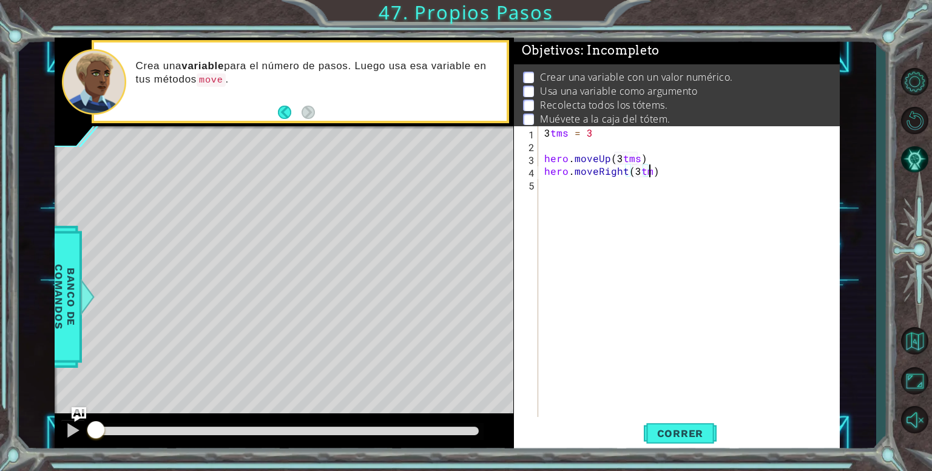
scroll to position [0, 6]
type textarea "hero.moveRight(3tms)"
type textarea "hero.moveDown(3tms)"
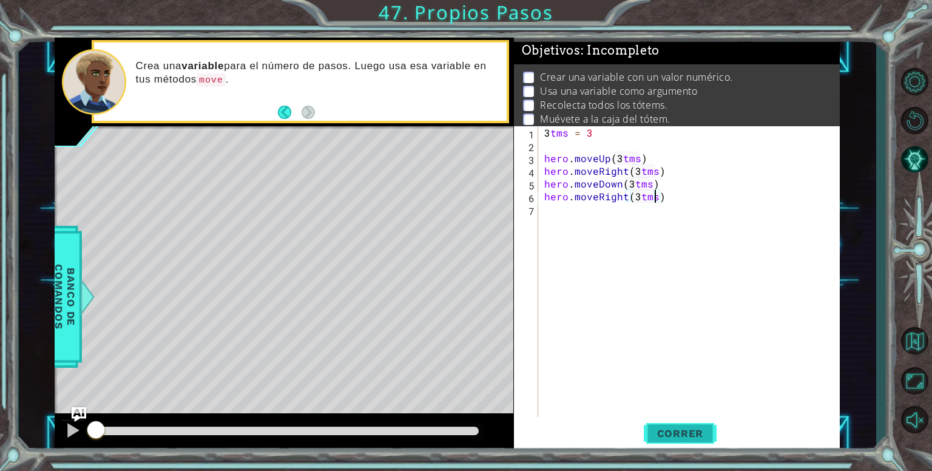
click at [666, 427] on span "Correr" at bounding box center [680, 433] width 71 height 12
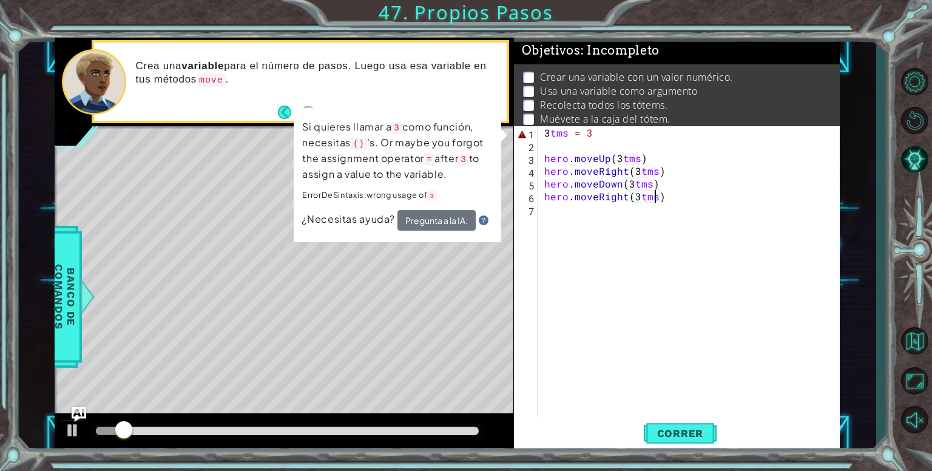
click at [544, 134] on div "3 tms = 3 hero . moveUp ( 3 tms ) hero . moveRight ( 3 tms ) hero . moveDown ( …" at bounding box center [692, 285] width 301 height 319
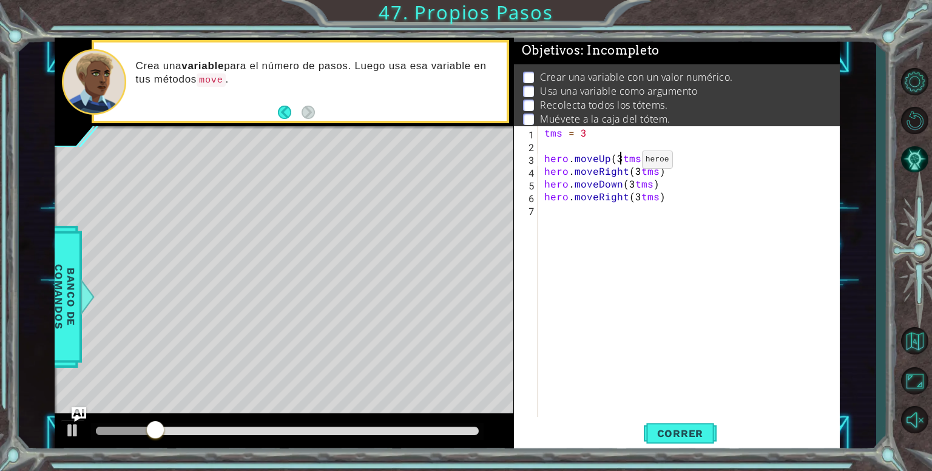
click at [622, 162] on div "tms = 3 hero . moveUp ( 3 tms ) hero . moveRight ( 3 tms ) hero . moveDown ( 3 …" at bounding box center [692, 285] width 301 height 319
click at [638, 173] on div "tms = 3 hero . moveUp ( tms ) hero . moveRight ( 3 tms ) hero . moveDown ( 3 tm…" at bounding box center [692, 285] width 301 height 319
click at [631, 186] on div "tms = 3 hero . moveUp ( tms ) hero . moveRight ( tms ) hero . moveDown ( 3 tms …" at bounding box center [692, 285] width 301 height 319
click at [637, 197] on div "tms = 3 hero . moveUp ( tms ) hero . moveRight ( tms ) hero . moveDown ( tms ) …" at bounding box center [692, 285] width 301 height 319
type textarea "hero.moveRight(tms)"
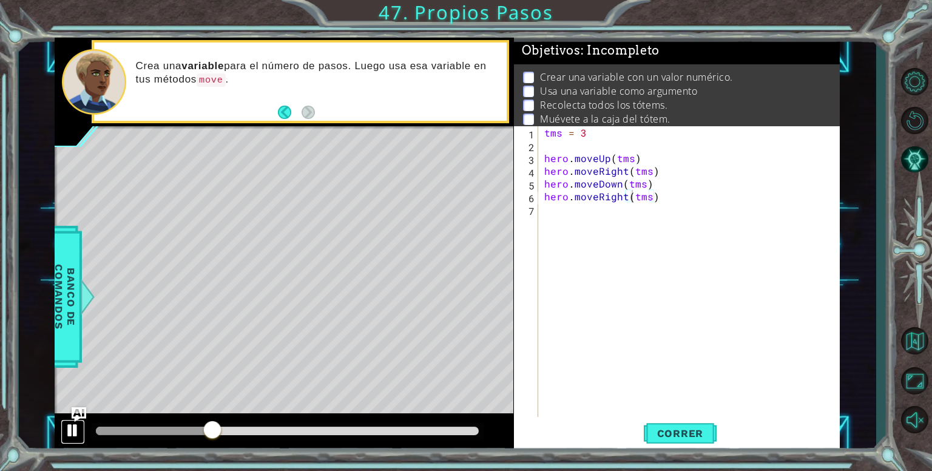
click at [73, 435] on div at bounding box center [73, 430] width 16 height 16
click at [673, 436] on span "Correr" at bounding box center [680, 433] width 71 height 12
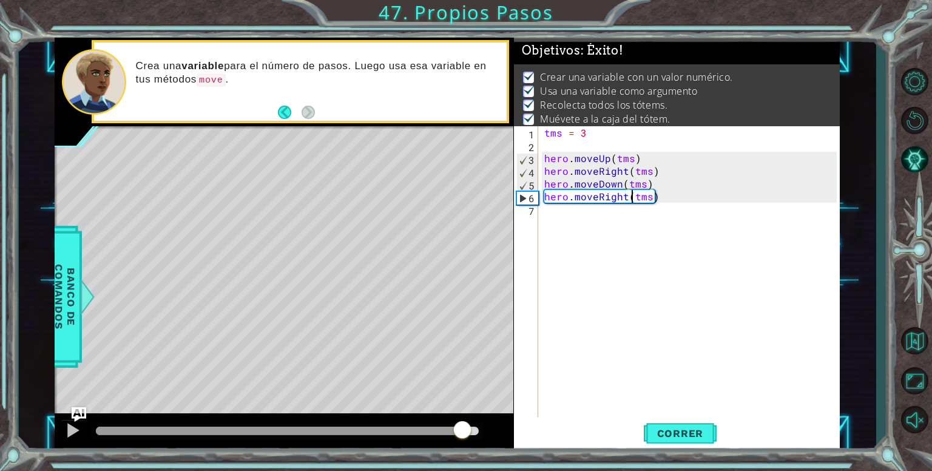
click at [464, 434] on div at bounding box center [287, 431] width 382 height 8
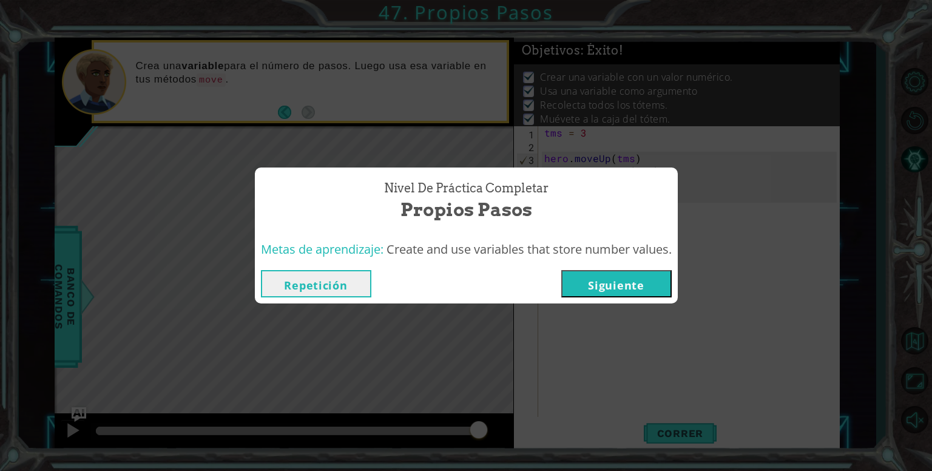
click at [618, 280] on button "Siguiente" at bounding box center [616, 283] width 110 height 27
